Goal: Task Accomplishment & Management: Complete application form

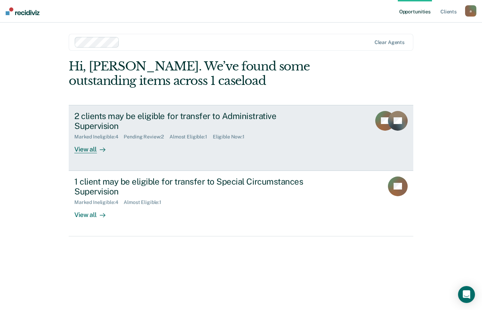
click at [91, 134] on div "Marked Ineligible : 4" at bounding box center [98, 137] width 49 height 6
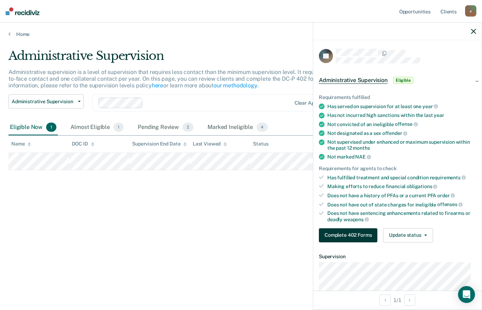
click at [353, 234] on button "Complete 402 Forms" at bounding box center [348, 235] width 58 height 14
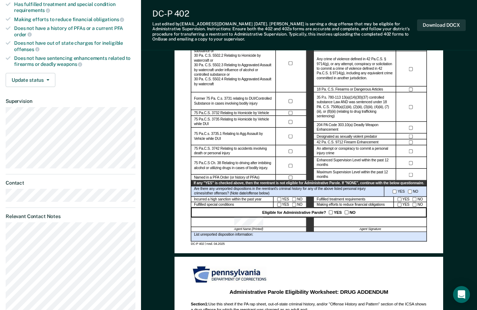
scroll to position [171, 0]
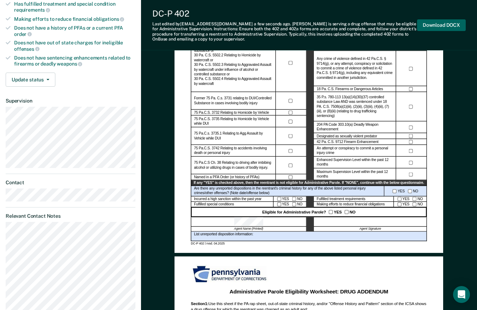
click at [444, 26] on button "Download DOCX" at bounding box center [441, 25] width 49 height 12
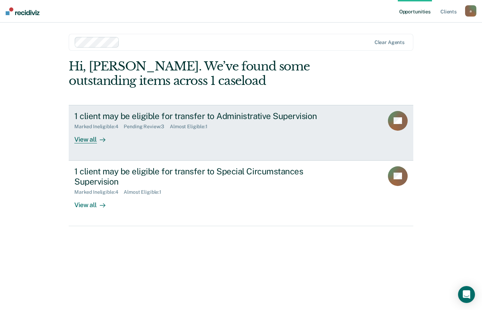
click at [85, 139] on div "View all" at bounding box center [93, 137] width 39 height 14
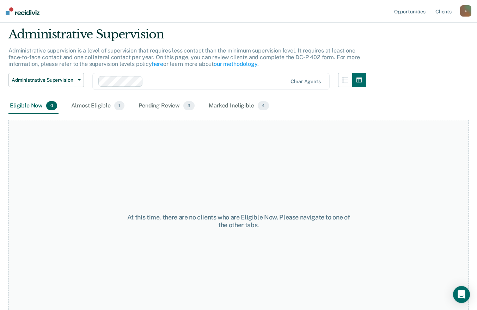
scroll to position [24, 0]
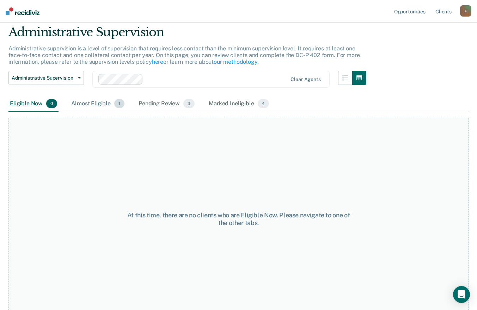
click at [91, 105] on div "Almost Eligible 1" at bounding box center [98, 104] width 56 height 16
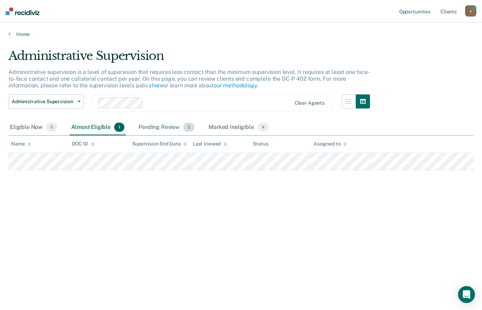
click at [155, 125] on div "Pending Review 3" at bounding box center [166, 128] width 59 height 16
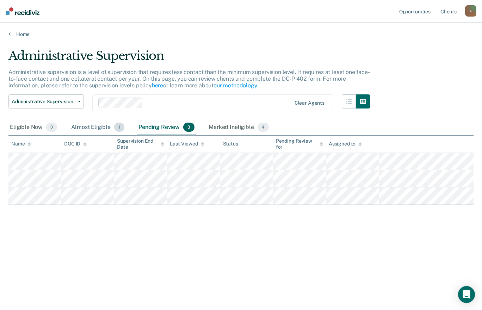
click at [93, 123] on div "Almost Eligible 1" at bounding box center [98, 128] width 56 height 16
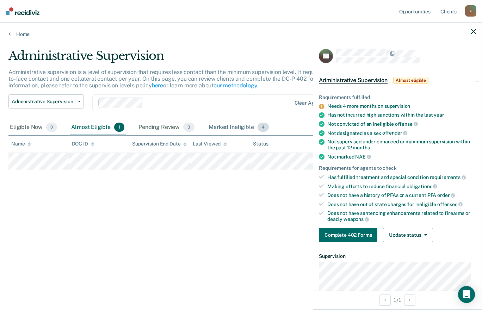
click at [221, 126] on div "Marked Ineligible 4" at bounding box center [238, 128] width 63 height 16
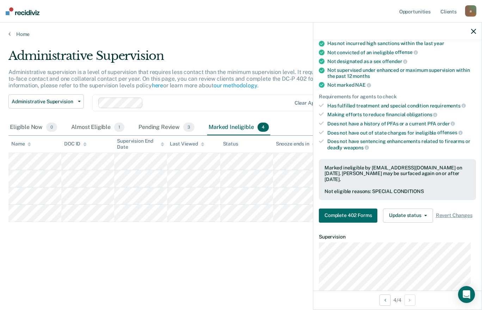
scroll to position [73, 0]
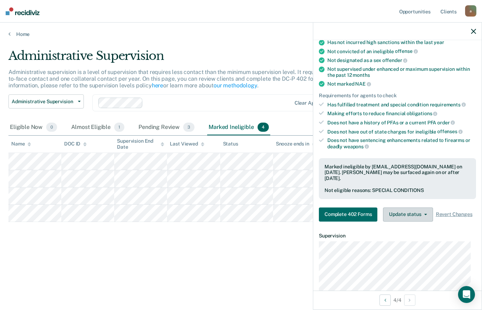
click at [423, 221] on button "Update status" at bounding box center [408, 215] width 50 height 14
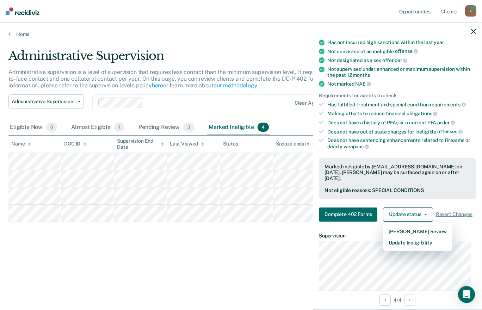
click at [460, 204] on div "Requirements fulfilled Has served on supervision for at least one year Has not …" at bounding box center [397, 118] width 168 height 217
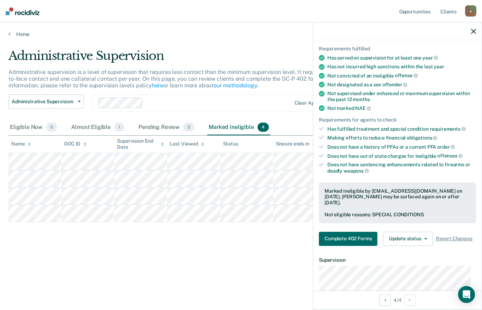
scroll to position [48, 0]
click at [425, 240] on icon "button" at bounding box center [425, 239] width 3 height 1
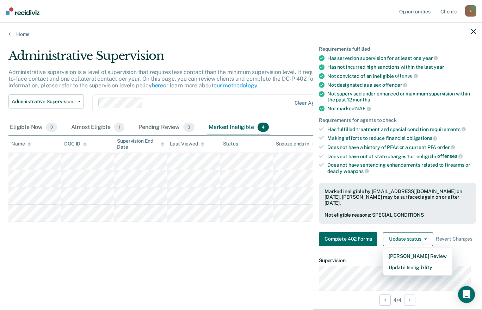
click at [452, 226] on div "Requirements fulfilled Has served on supervision for at least one year Has not …" at bounding box center [397, 143] width 168 height 217
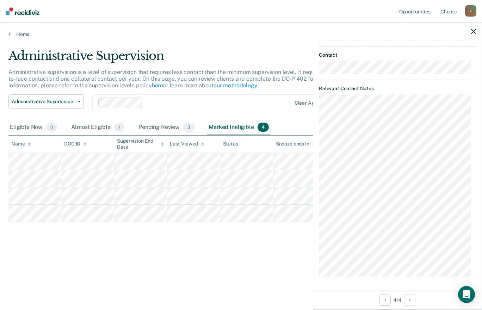
scroll to position [341, 0]
click at [80, 128] on div "Almost Eligible 1" at bounding box center [98, 128] width 56 height 16
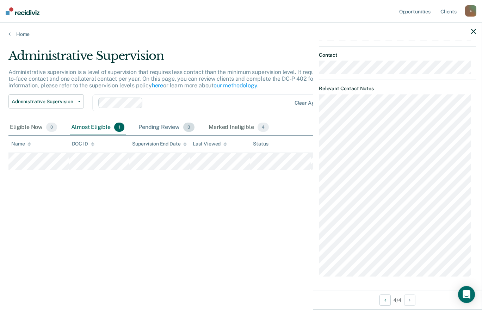
click at [146, 132] on div "Pending Review 3" at bounding box center [166, 128] width 59 height 16
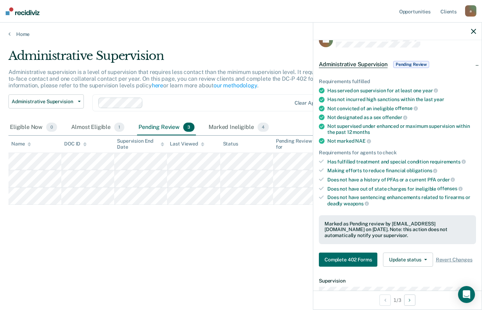
scroll to position [0, 0]
